Goal: Transaction & Acquisition: Purchase product/service

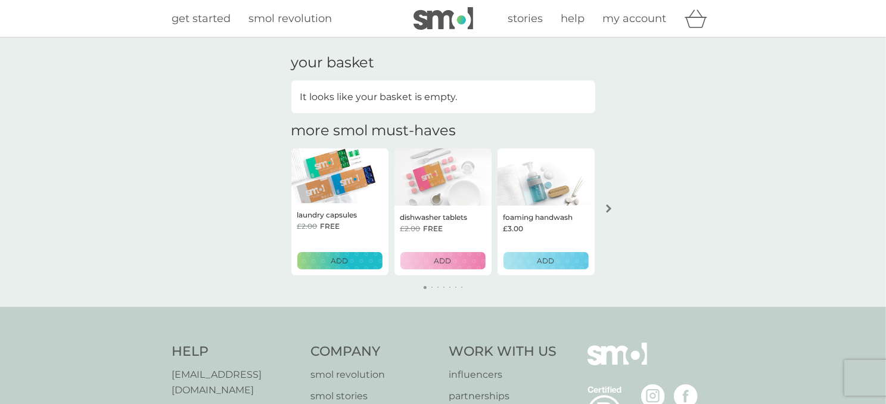
click at [326, 271] on div "laundry capsules £2.00 FREE ADD" at bounding box center [339, 239] width 97 height 72
click at [335, 257] on p "ADD" at bounding box center [339, 260] width 17 height 11
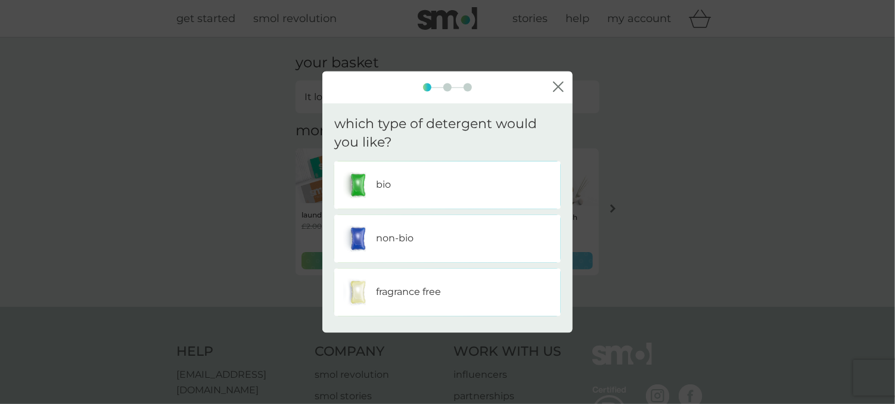
click at [375, 232] on div "non-bio" at bounding box center [447, 238] width 208 height 30
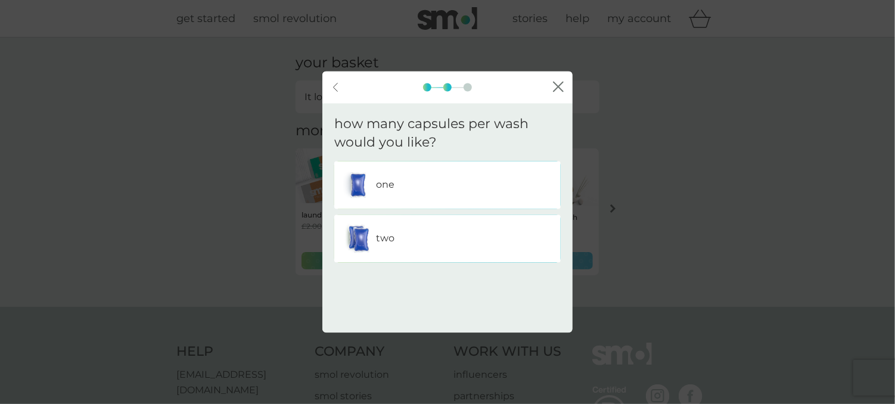
click at [403, 188] on div "one" at bounding box center [447, 185] width 208 height 30
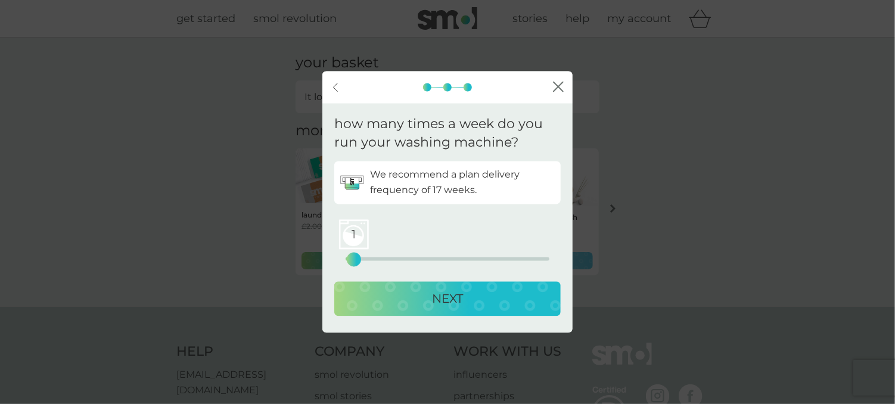
click at [351, 260] on div "1" at bounding box center [353, 259] width 5 height 5
click at [389, 298] on div "NEXT" at bounding box center [447, 298] width 202 height 19
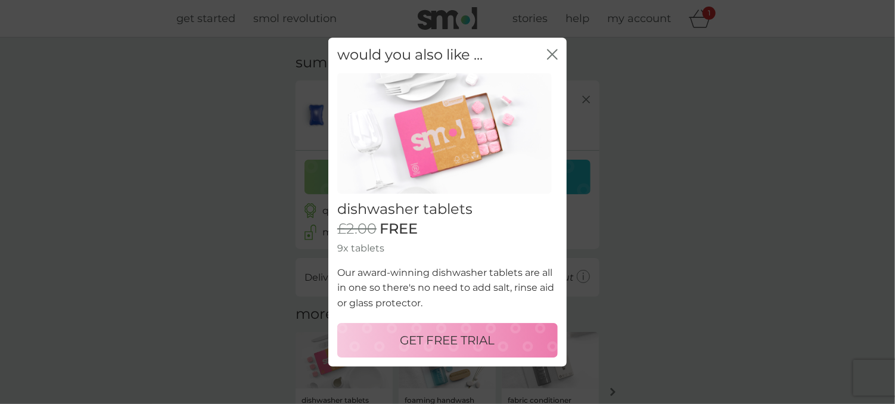
click at [552, 53] on icon "close" at bounding box center [552, 54] width 11 height 11
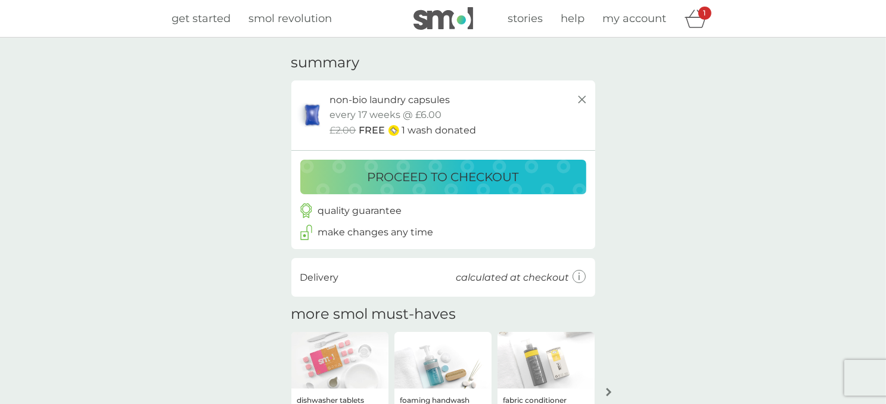
click at [448, 172] on p "proceed to checkout" at bounding box center [442, 176] width 151 height 19
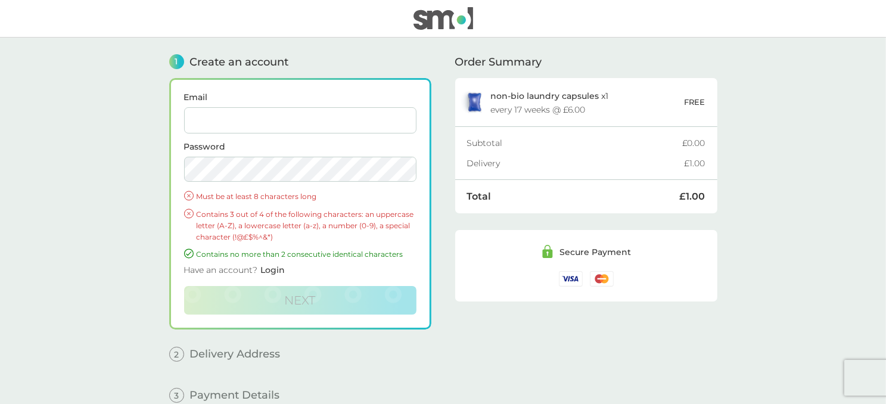
click at [283, 126] on input "Email" at bounding box center [300, 120] width 232 height 26
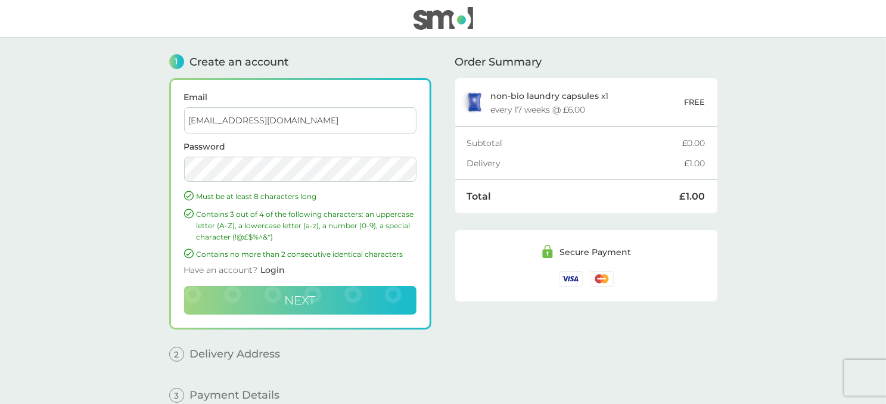
click at [273, 303] on button "Next" at bounding box center [300, 300] width 232 height 29
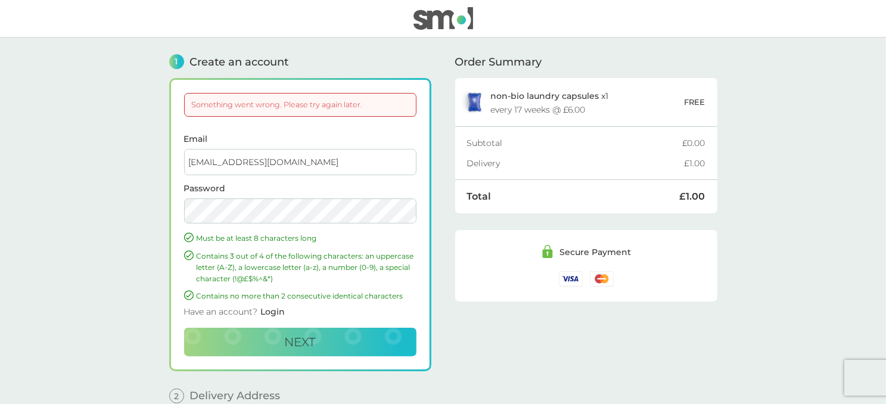
click at [298, 168] on input "[EMAIL_ADDRESS][DOMAIN_NAME]" at bounding box center [300, 162] width 232 height 26
click at [291, 160] on input "[EMAIL_ADDRESS][DOMAIN_NAME]" at bounding box center [300, 162] width 232 height 26
click at [264, 336] on button "Next" at bounding box center [300, 342] width 232 height 29
click at [186, 161] on input "[EMAIL_ADDRESS][DOMAIN_NAME]" at bounding box center [300, 162] width 232 height 26
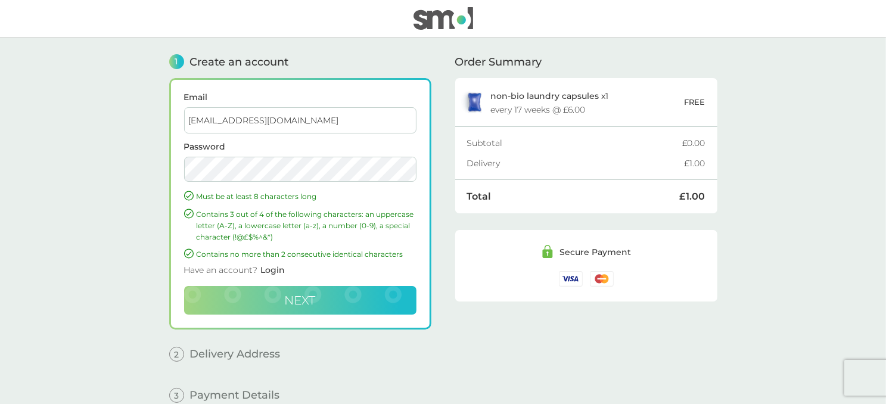
click at [298, 300] on span "Next" at bounding box center [300, 300] width 31 height 14
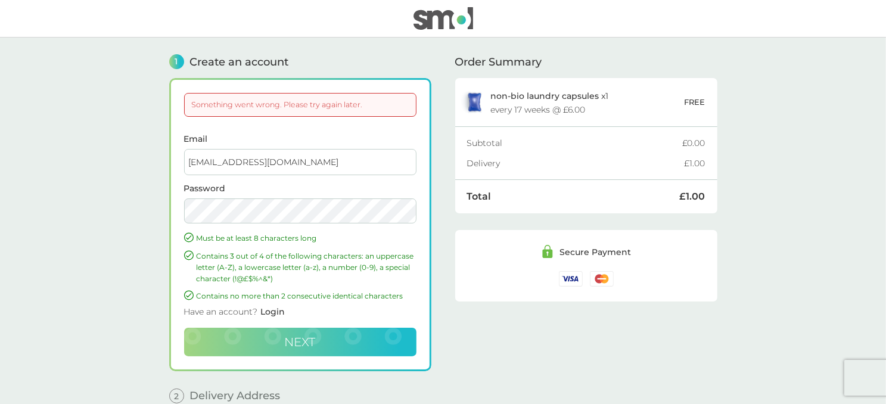
click at [295, 160] on input "[EMAIL_ADDRESS][DOMAIN_NAME]" at bounding box center [300, 162] width 232 height 26
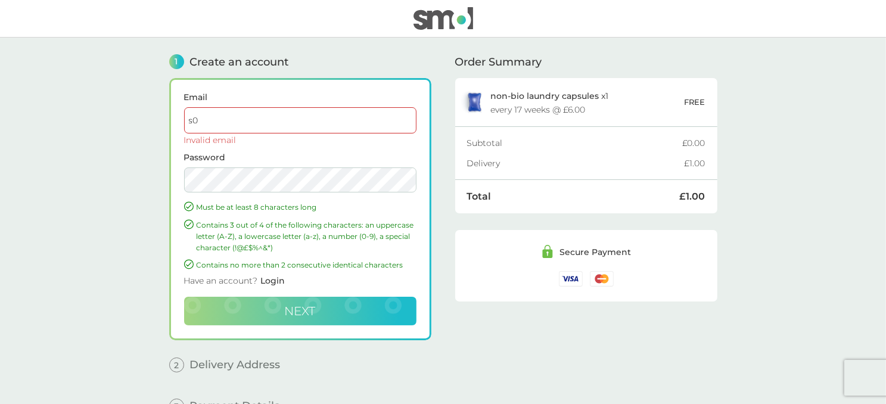
type input "s"
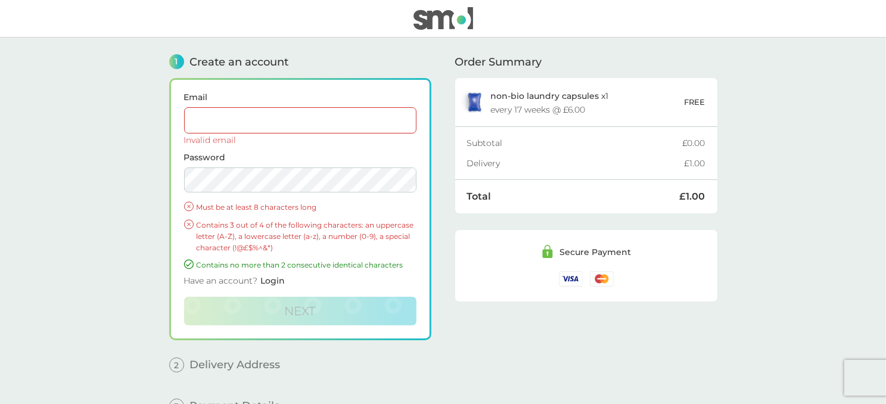
click at [226, 120] on input "Email" at bounding box center [300, 120] width 232 height 26
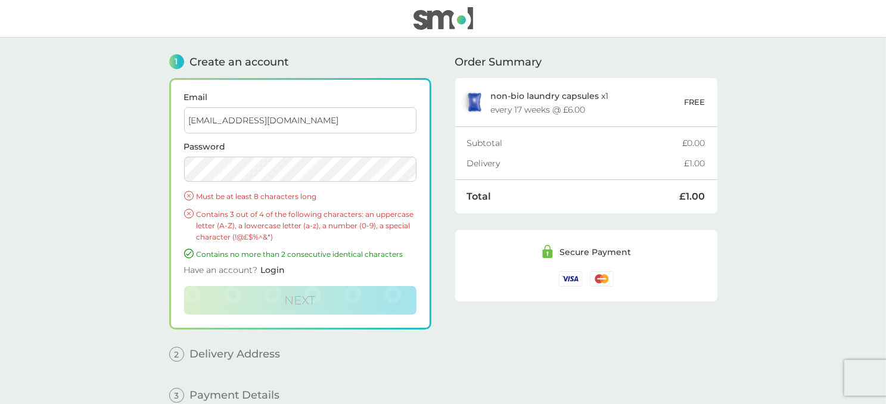
type input "[EMAIL_ADDRESS][DOMAIN_NAME]"
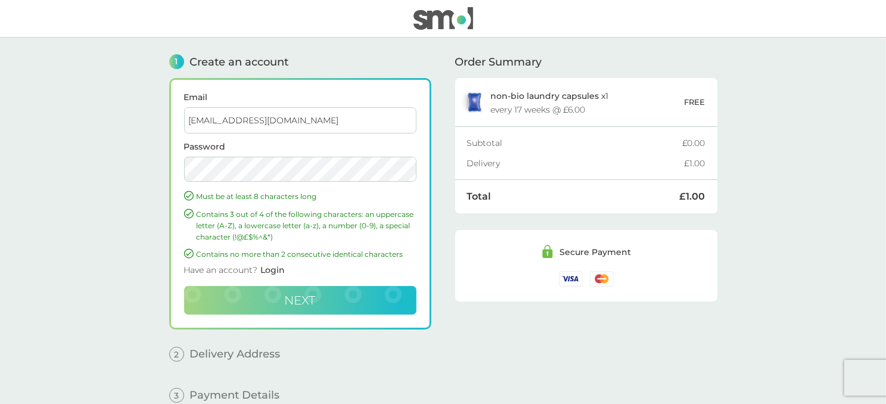
click at [288, 298] on span "Next" at bounding box center [300, 300] width 31 height 14
click at [268, 293] on button "Next" at bounding box center [300, 300] width 232 height 29
